Goal: Find specific page/section

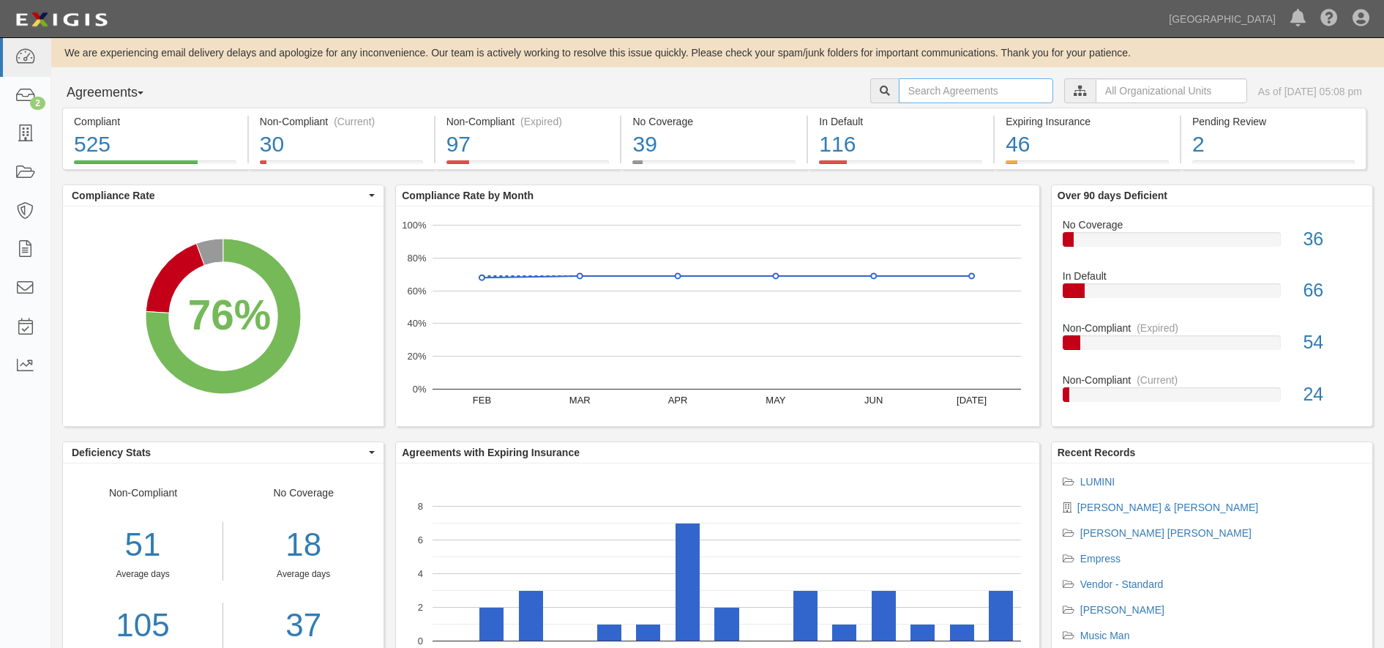
click at [911, 102] on input "text" at bounding box center [976, 90] width 154 height 25
type input "Brydon"
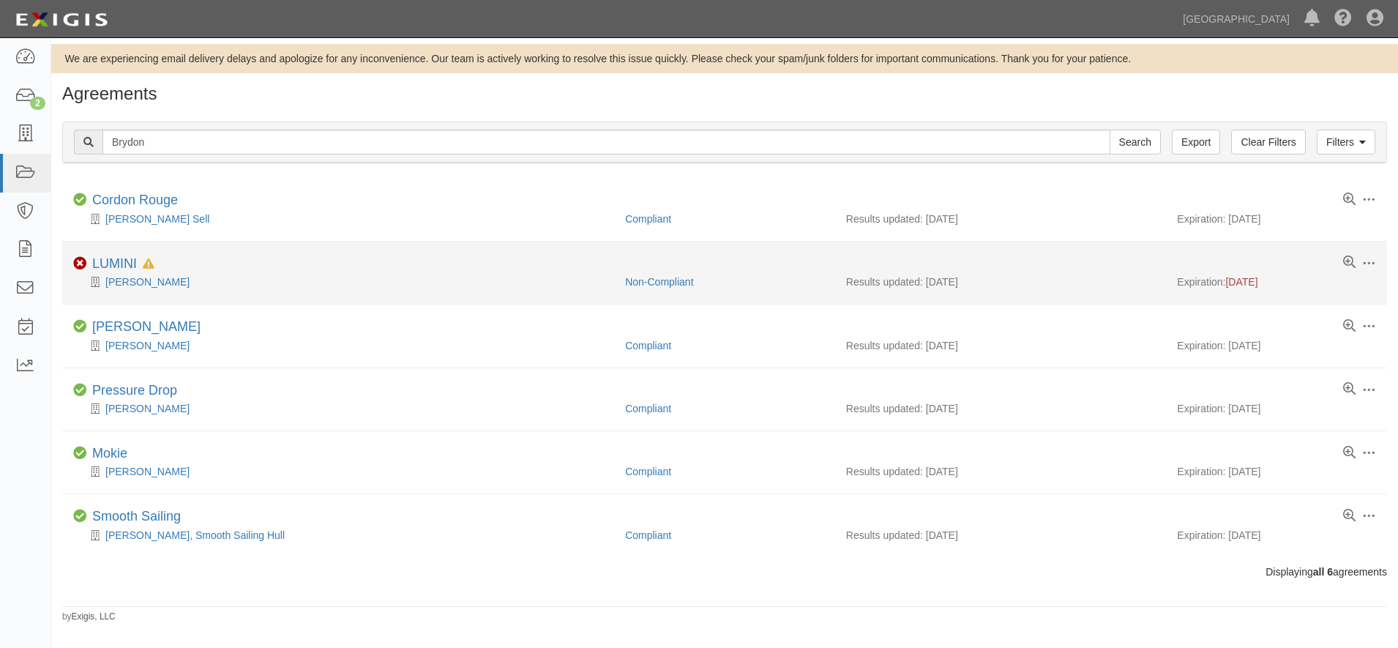
click at [146, 271] on div "LUMINI In Default since [DATE]" at bounding box center [123, 264] width 62 height 16
click at [127, 269] on link "LUMINI" at bounding box center [114, 263] width 45 height 15
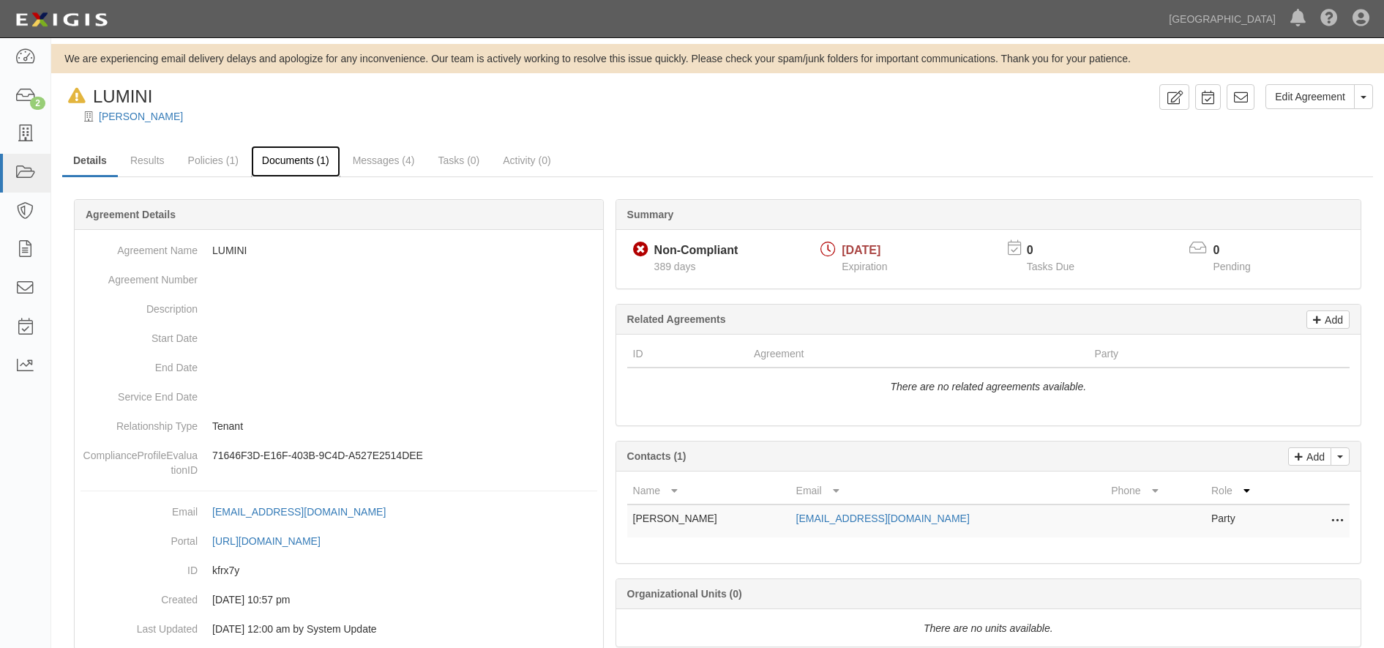
click at [300, 151] on link "Documents (1)" at bounding box center [295, 161] width 89 height 31
